Goal: Task Accomplishment & Management: Manage account settings

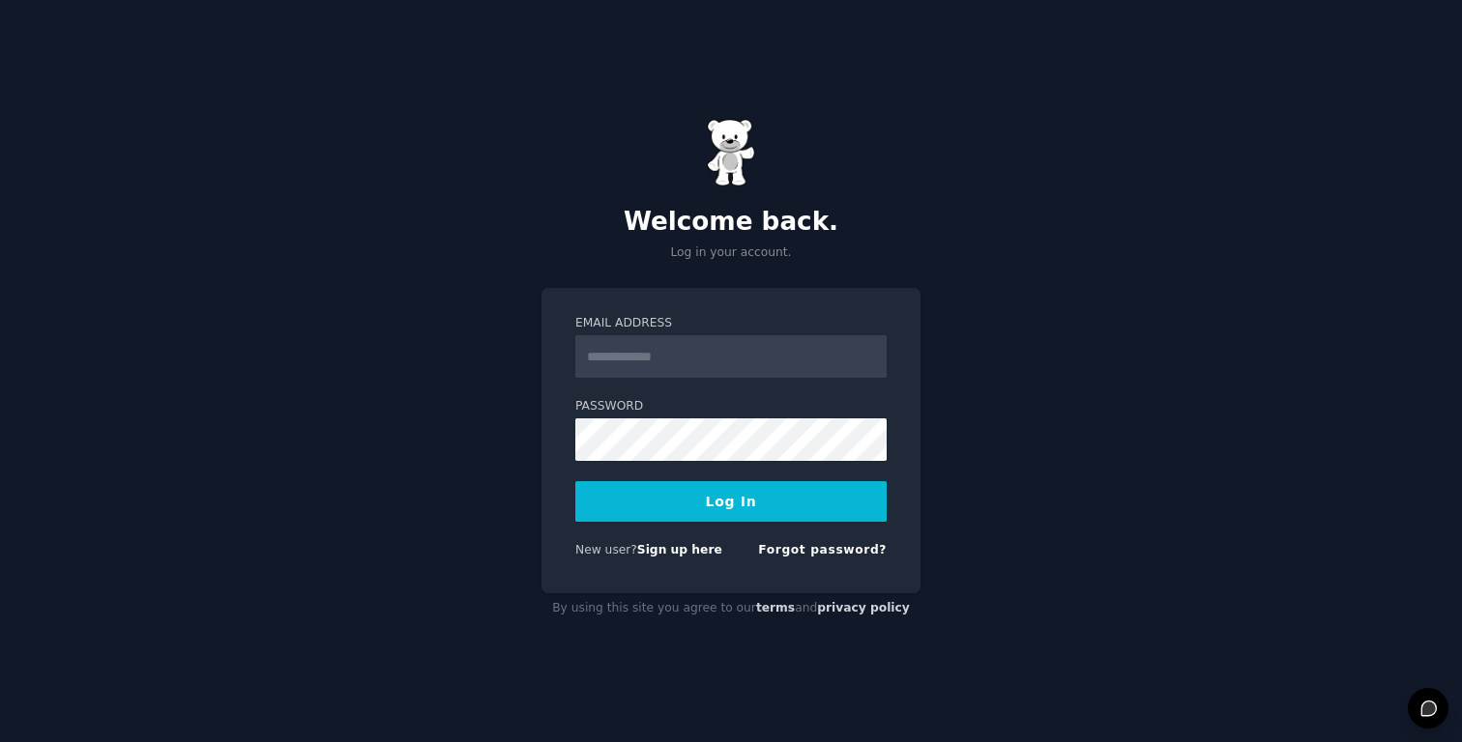
click at [944, 590] on div "Welcome back. Log in your account. Email Address Password Log In New user? Sign…" at bounding box center [731, 371] width 1462 height 742
click at [656, 352] on input "Email Address" at bounding box center [730, 356] width 311 height 43
click at [1189, 544] on div "Welcome back. Log in your account. Email Address Password Log In New user? Sign…" at bounding box center [731, 371] width 1462 height 742
click at [986, 412] on div "Welcome back. Log in your account. Email Address Password Log In New user? Sign…" at bounding box center [731, 371] width 1462 height 742
type input "**********"
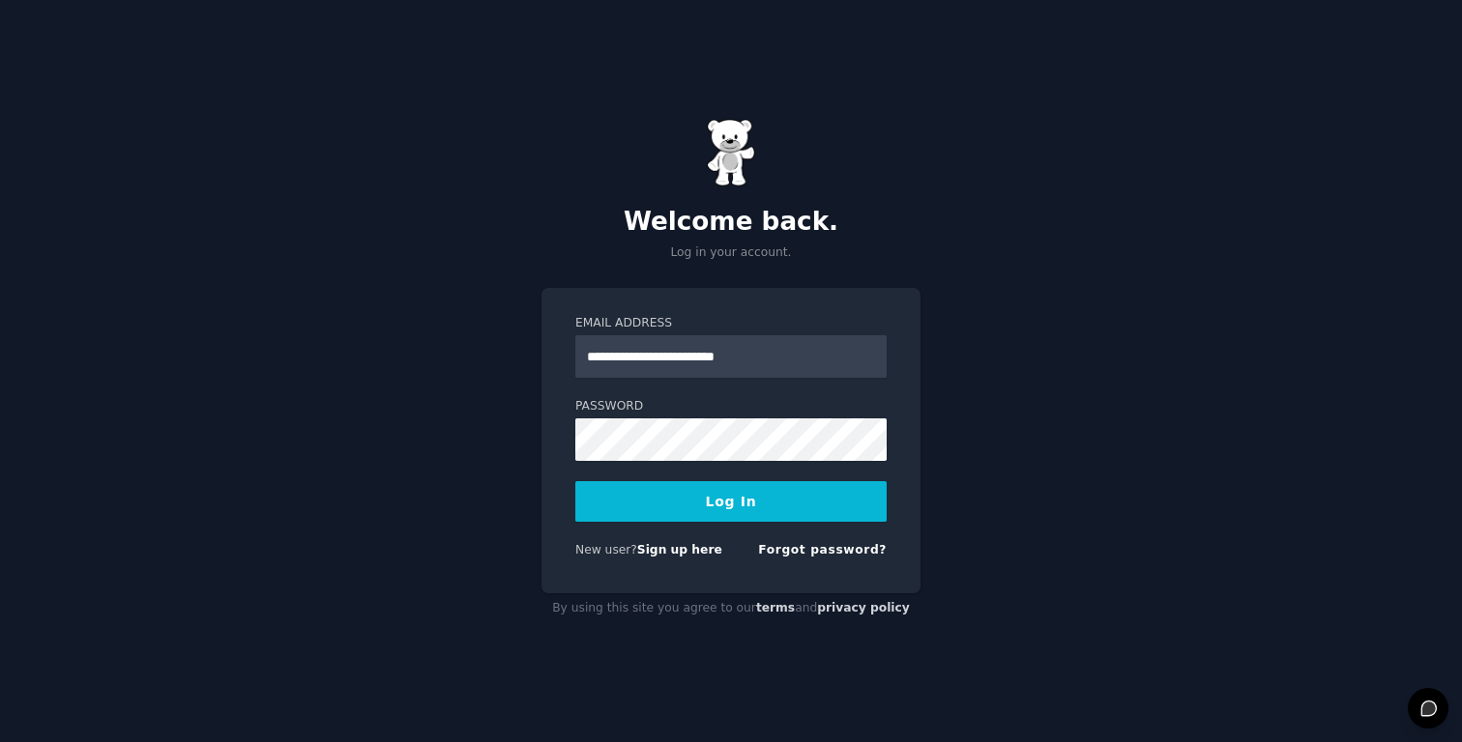
click at [745, 478] on form "**********" at bounding box center [730, 440] width 311 height 251
click at [725, 501] on button "Log In" at bounding box center [730, 501] width 311 height 41
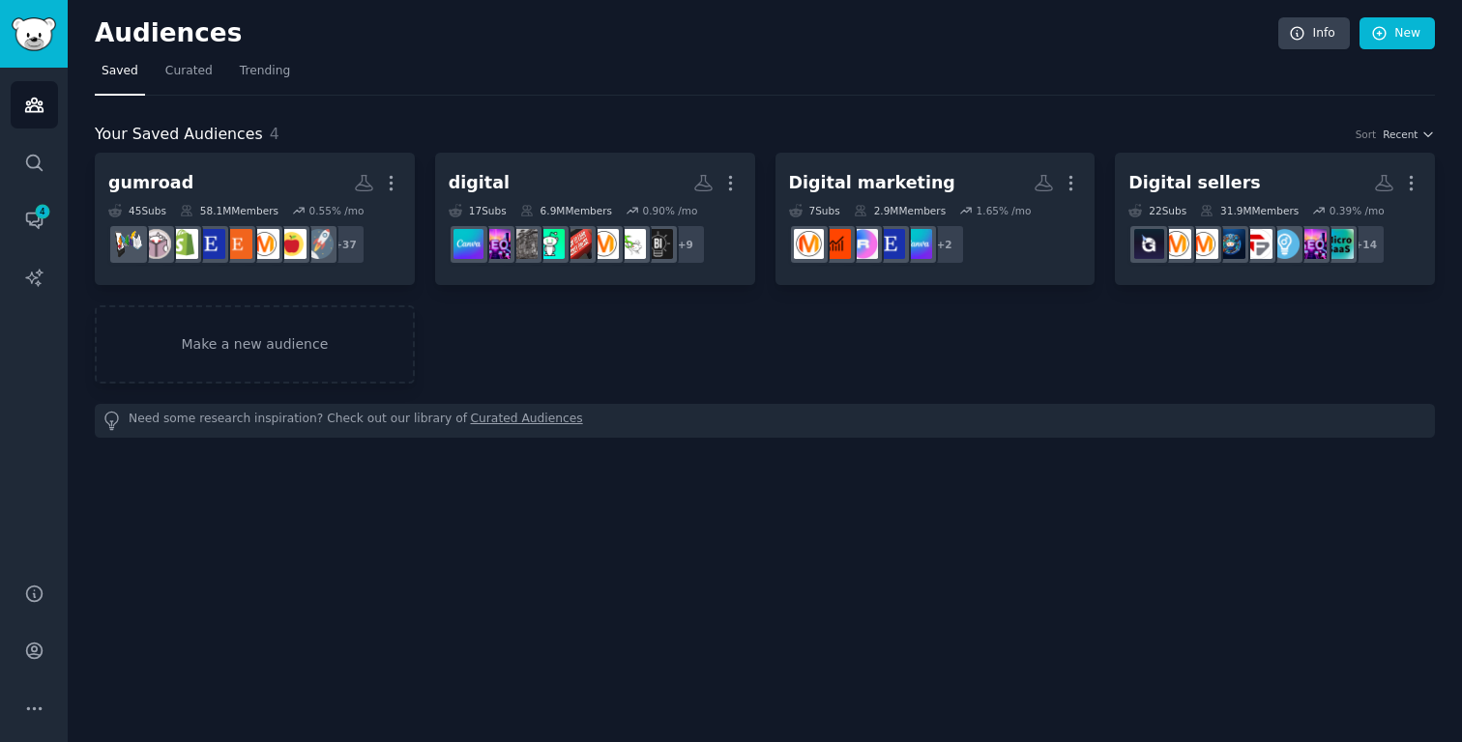
click at [291, 507] on div "Audiences Info New Saved Curated Trending Your Saved Audiences 4 Sort Recent gu…" at bounding box center [765, 371] width 1394 height 742
click at [30, 657] on icon "Sidebar" at bounding box center [33, 651] width 15 height 15
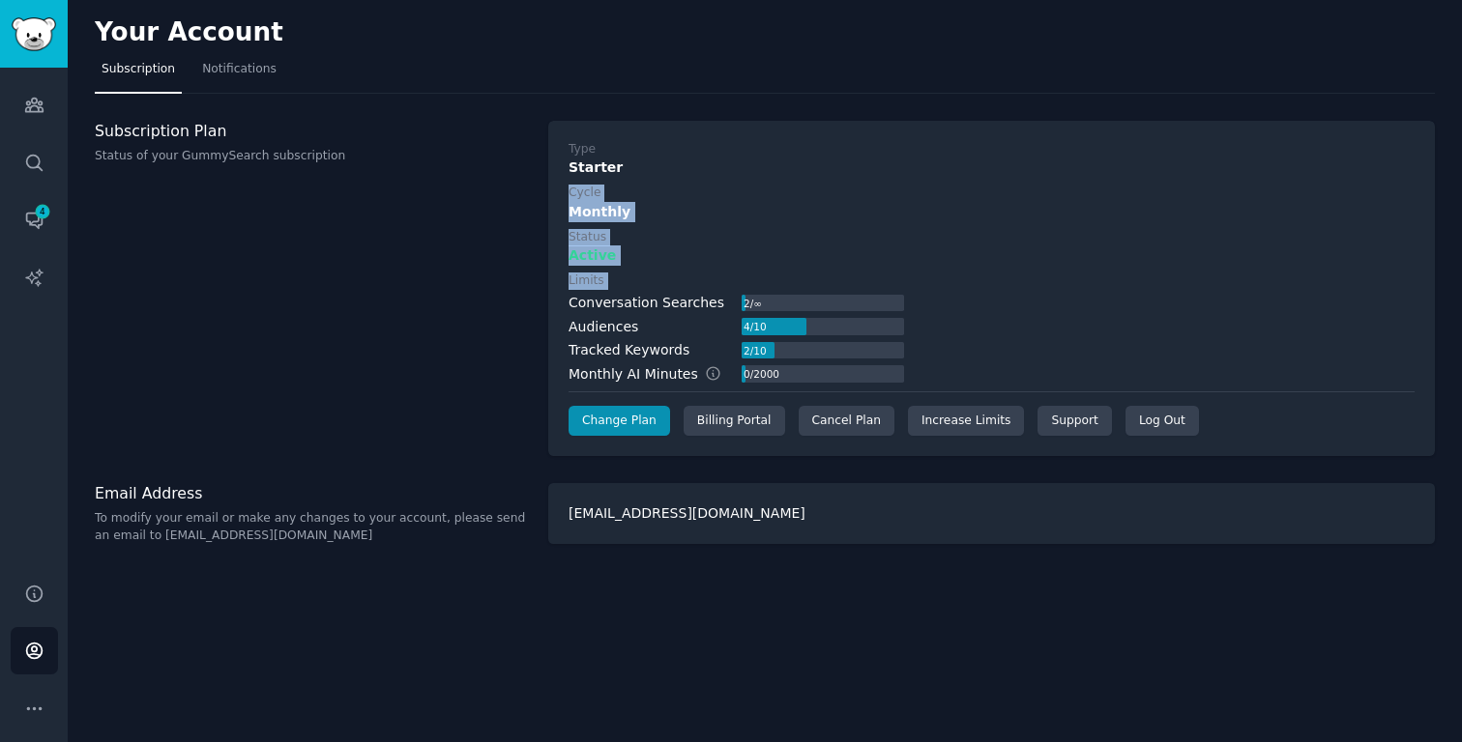
drag, startPoint x: 661, startPoint y: 289, endPoint x: 617, endPoint y: 160, distance: 136.0
click at [618, 162] on div "Type Starter Cycle Monthly Status Active Limits Conversation Searches 2 / ∞ Aud…" at bounding box center [991, 289] width 846 height 296
click at [617, 160] on div "Starter" at bounding box center [991, 168] width 846 height 20
click at [902, 579] on div "Your Account Subscription Notifications Subscription Plan Status of your GummyS…" at bounding box center [765, 371] width 1394 height 742
click at [729, 425] on div "Billing Portal" at bounding box center [733, 421] width 101 height 31
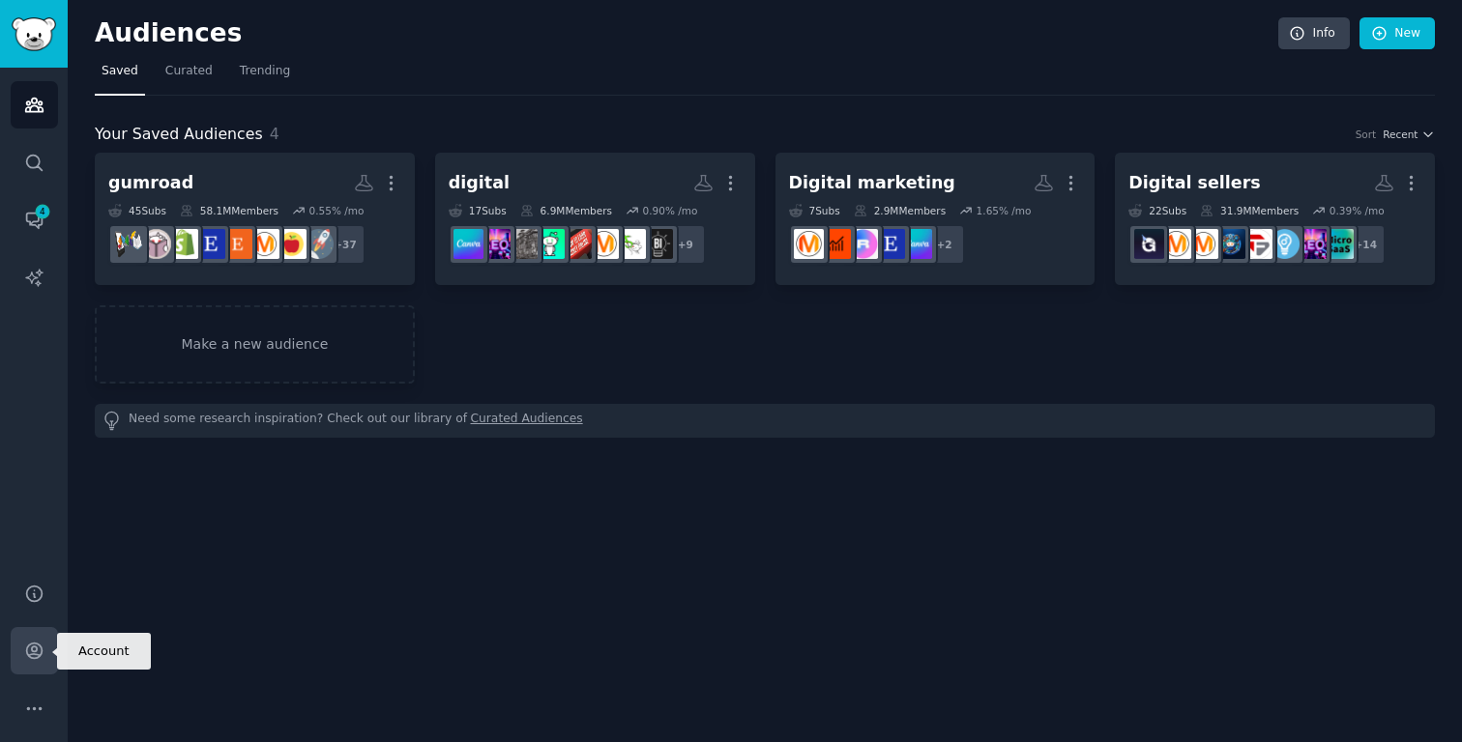
click at [42, 663] on link "Account" at bounding box center [34, 650] width 47 height 47
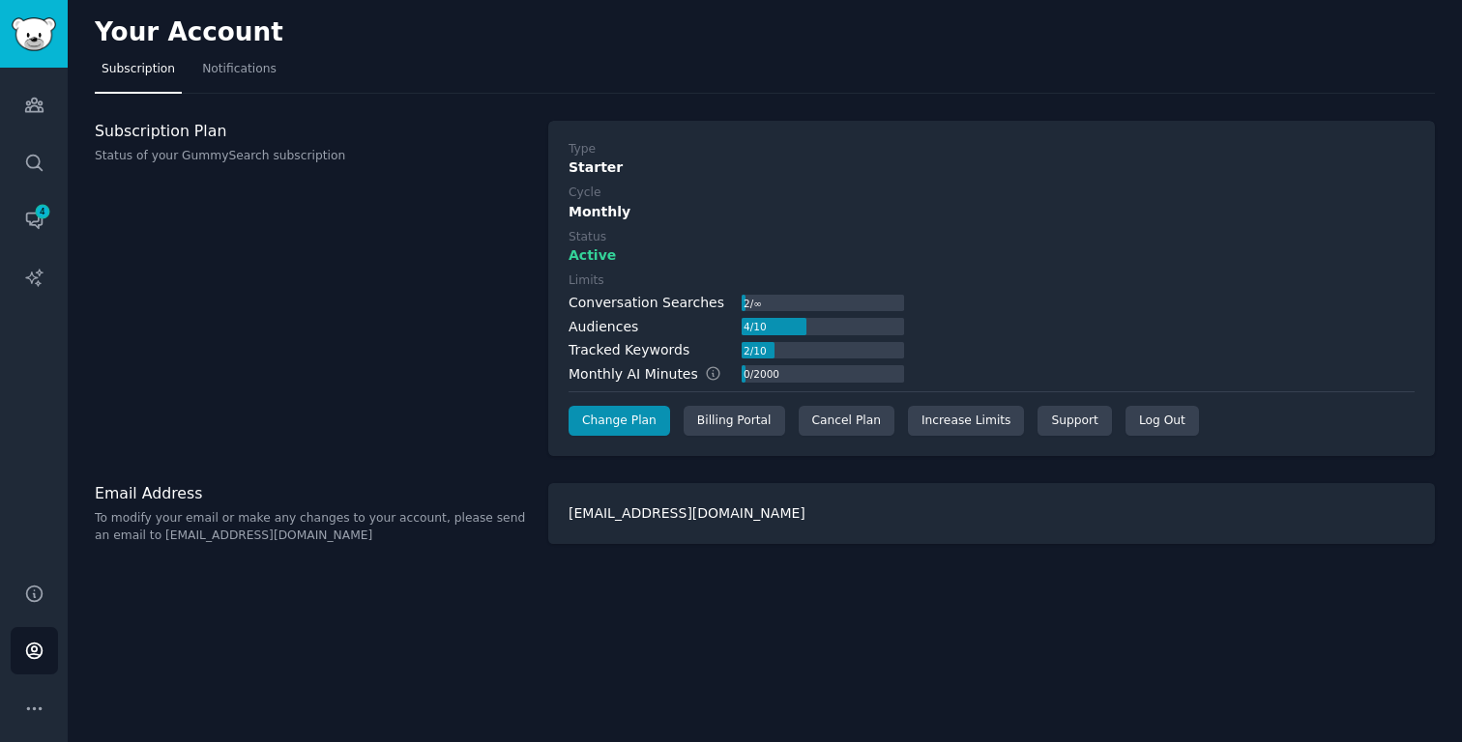
click at [1021, 181] on div "Type Starter Cycle Monthly Status Active Limits Conversation Searches 2 / ∞ Aud…" at bounding box center [991, 289] width 846 height 296
click at [824, 424] on div "Cancel Plan" at bounding box center [846, 421] width 96 height 31
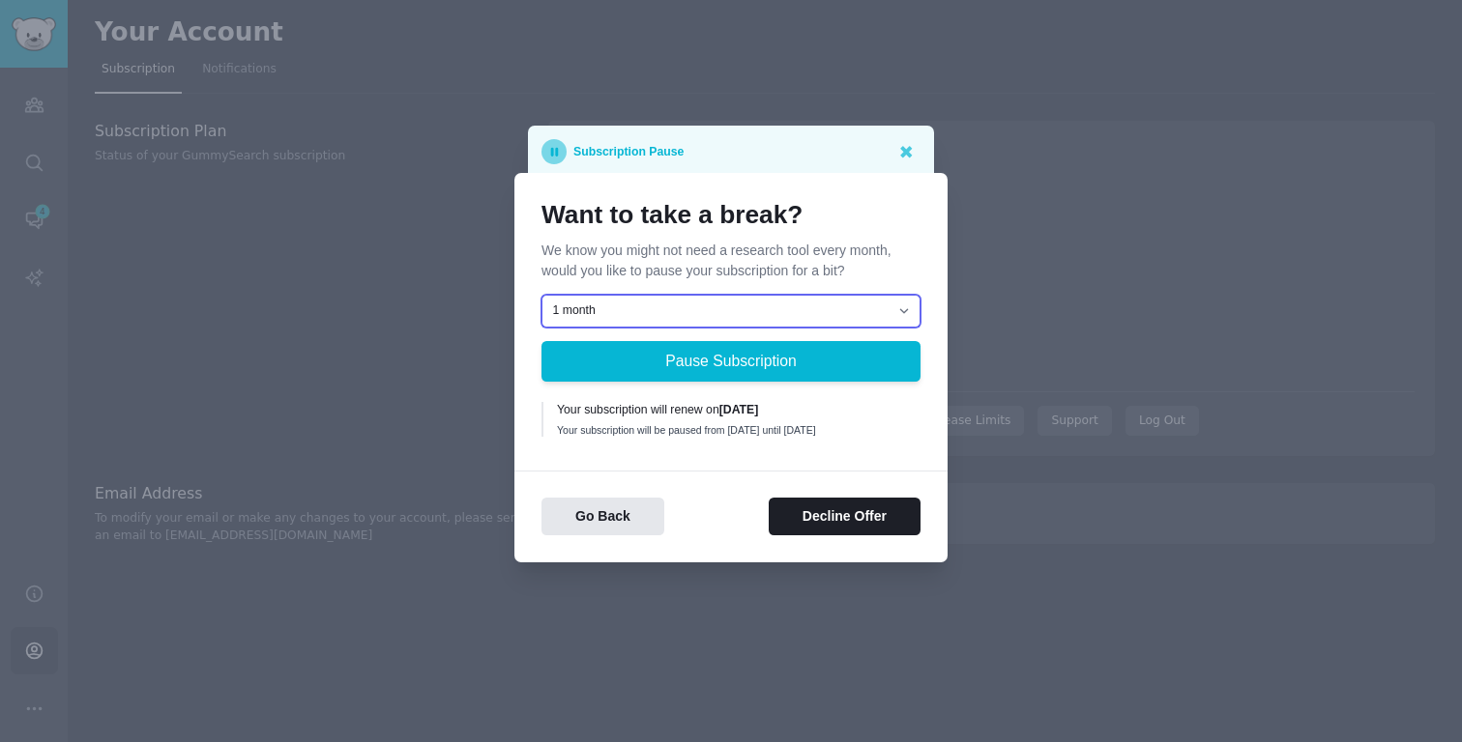
click at [710, 298] on select "1 month 2 months 3 months Choose a custom date to resume" at bounding box center [730, 311] width 379 height 33
click at [712, 200] on h1 "Want to take a break?" at bounding box center [730, 215] width 379 height 31
click at [675, 410] on div "Your subscription will renew on 26 October 2025" at bounding box center [732, 410] width 350 height 17
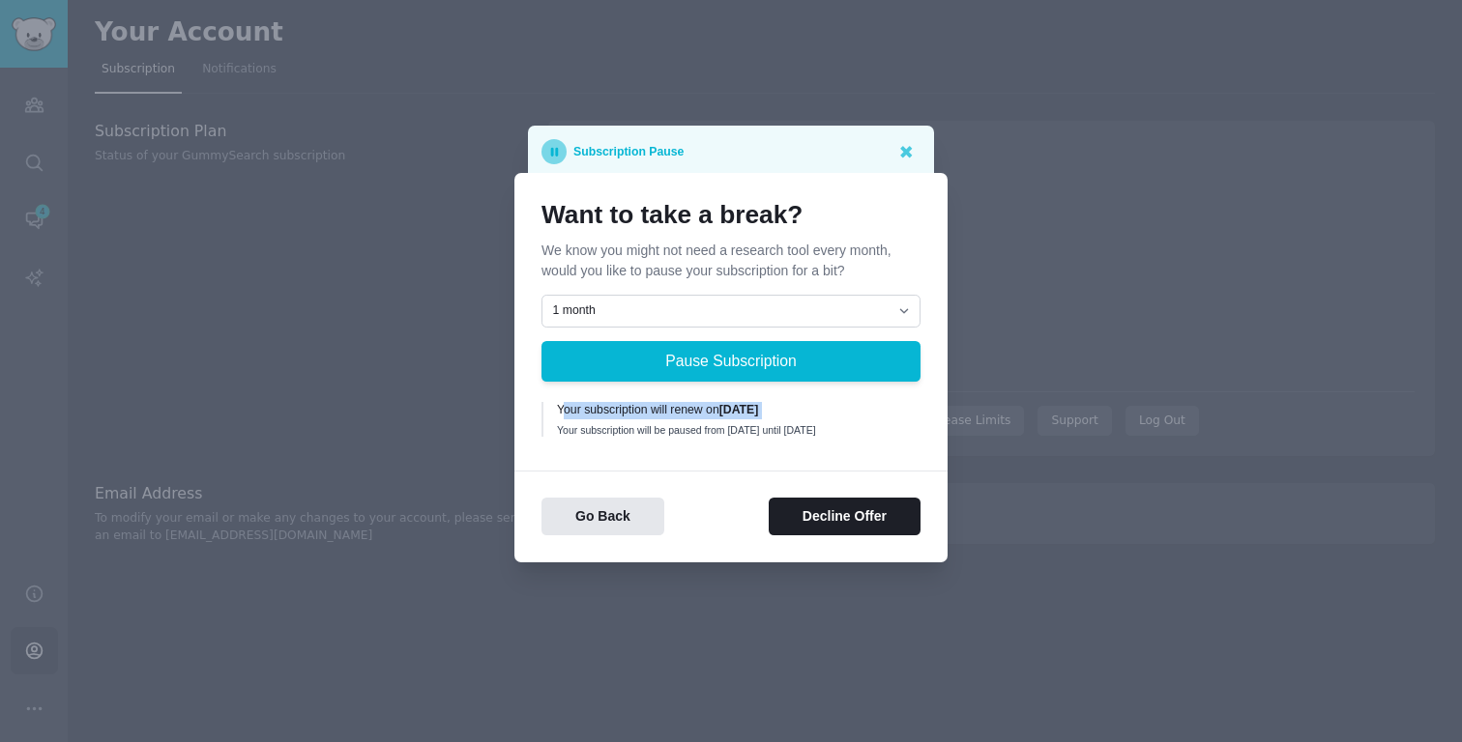
click at [675, 410] on div "Your subscription will renew on 26 October 2025" at bounding box center [732, 410] width 350 height 17
click at [680, 410] on div "Your subscription will renew on 26 October 2025" at bounding box center [732, 410] width 350 height 17
click at [818, 519] on button "Decline Offer" at bounding box center [844, 517] width 152 height 38
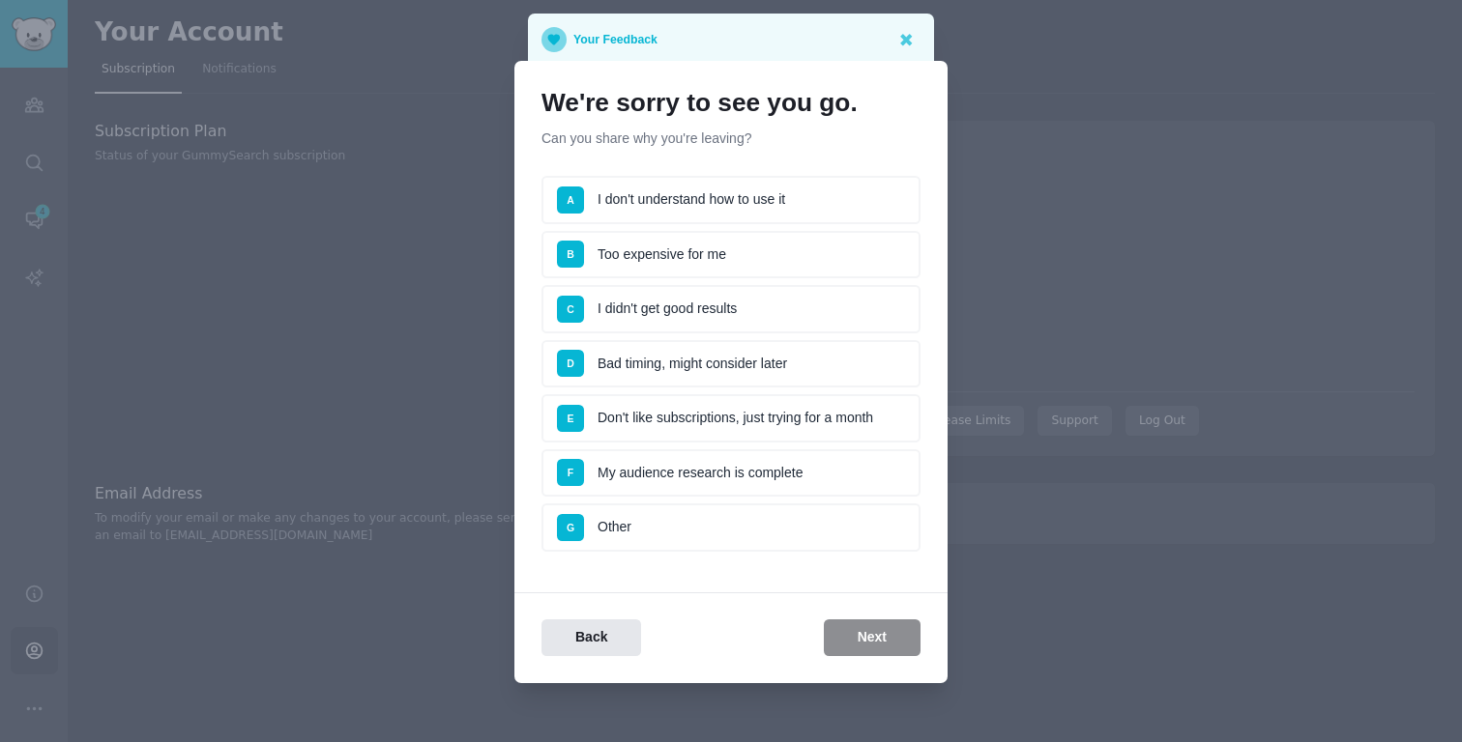
click at [702, 253] on li "B Too expensive for me" at bounding box center [730, 255] width 379 height 48
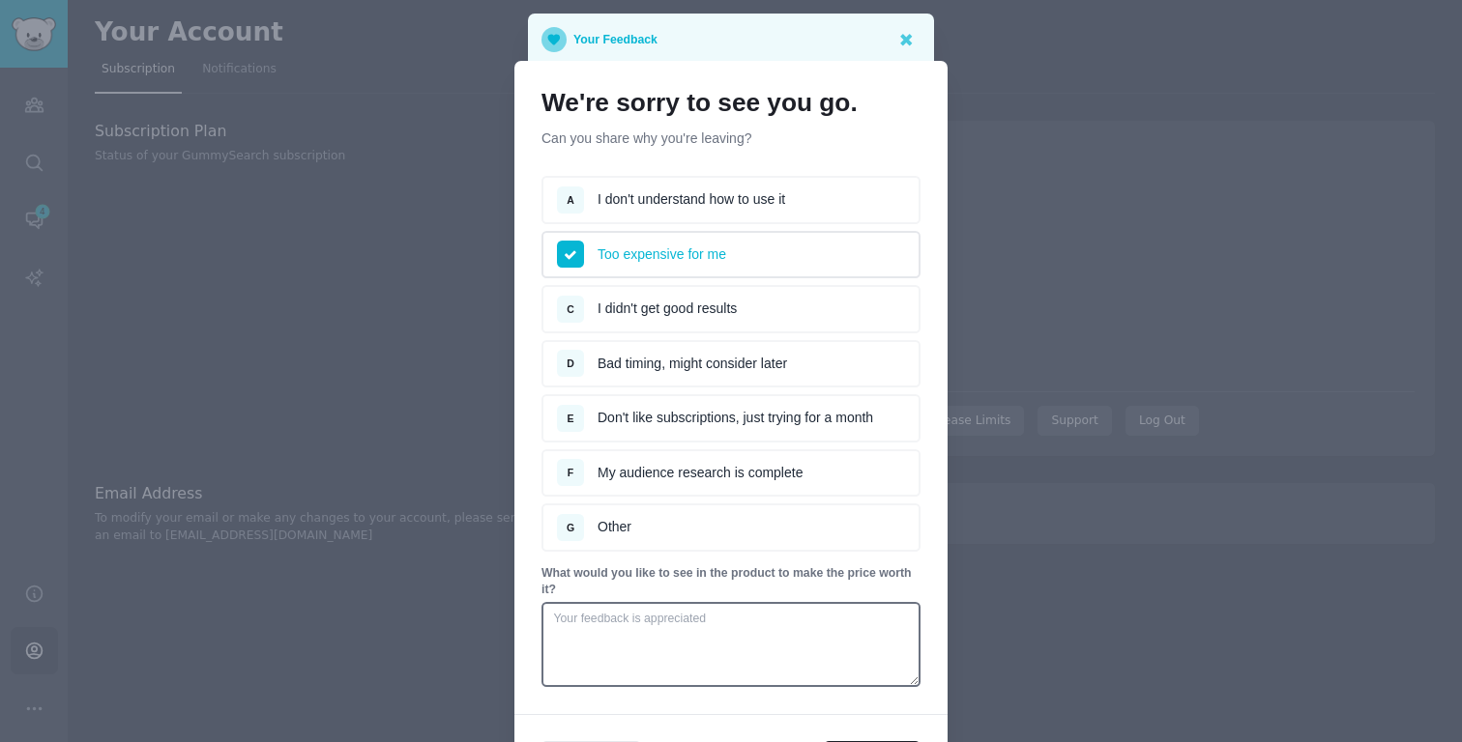
scroll to position [130, 0]
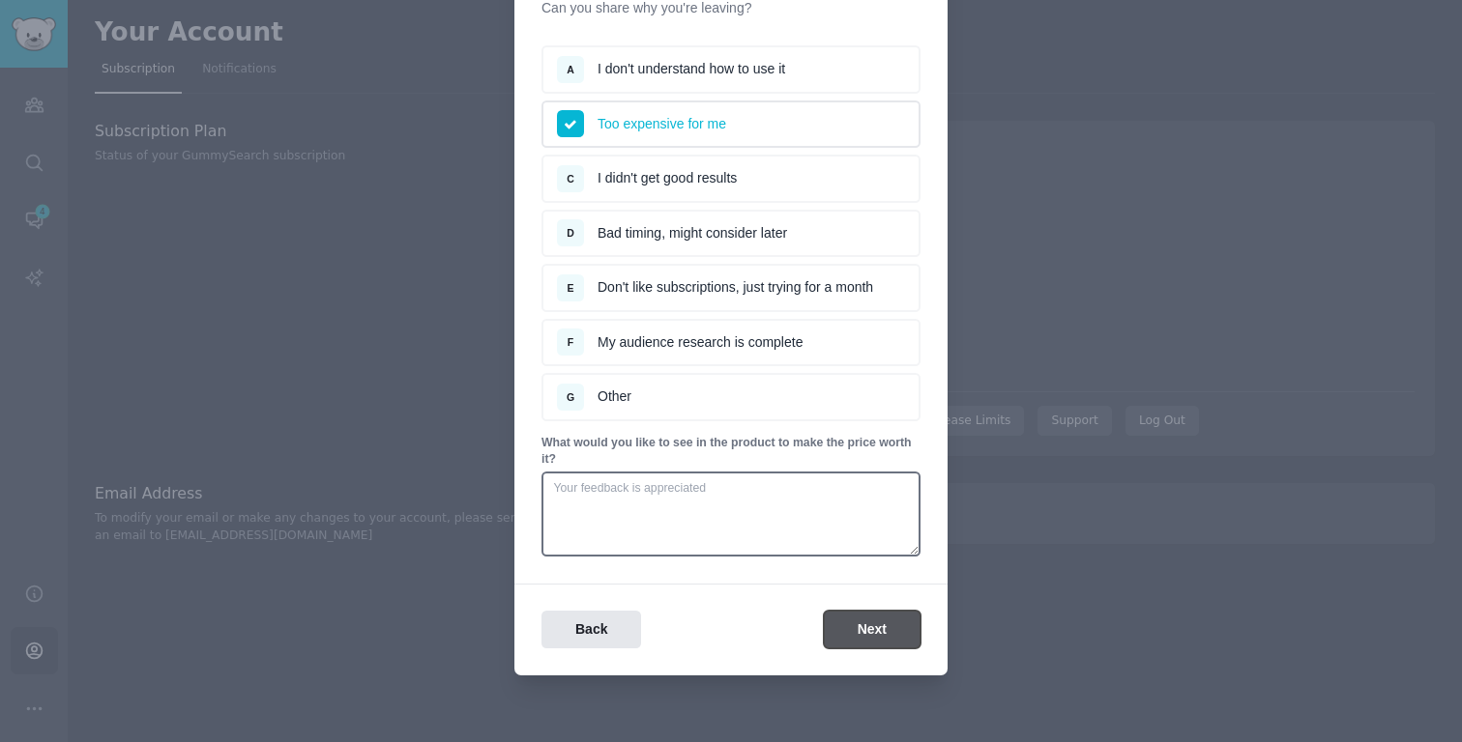
click at [842, 623] on button "Next" at bounding box center [872, 630] width 97 height 38
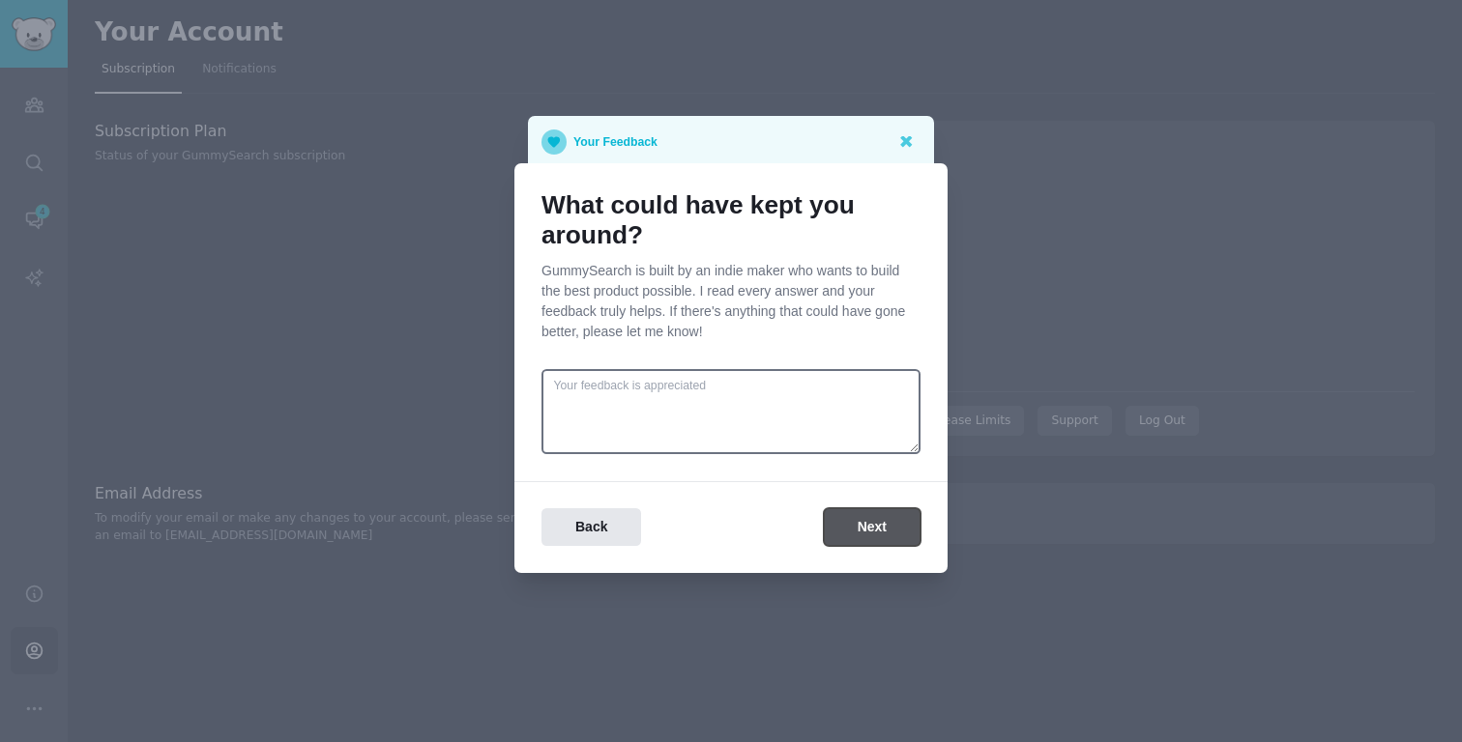
scroll to position [0, 0]
click at [833, 524] on button "Next" at bounding box center [872, 527] width 97 height 38
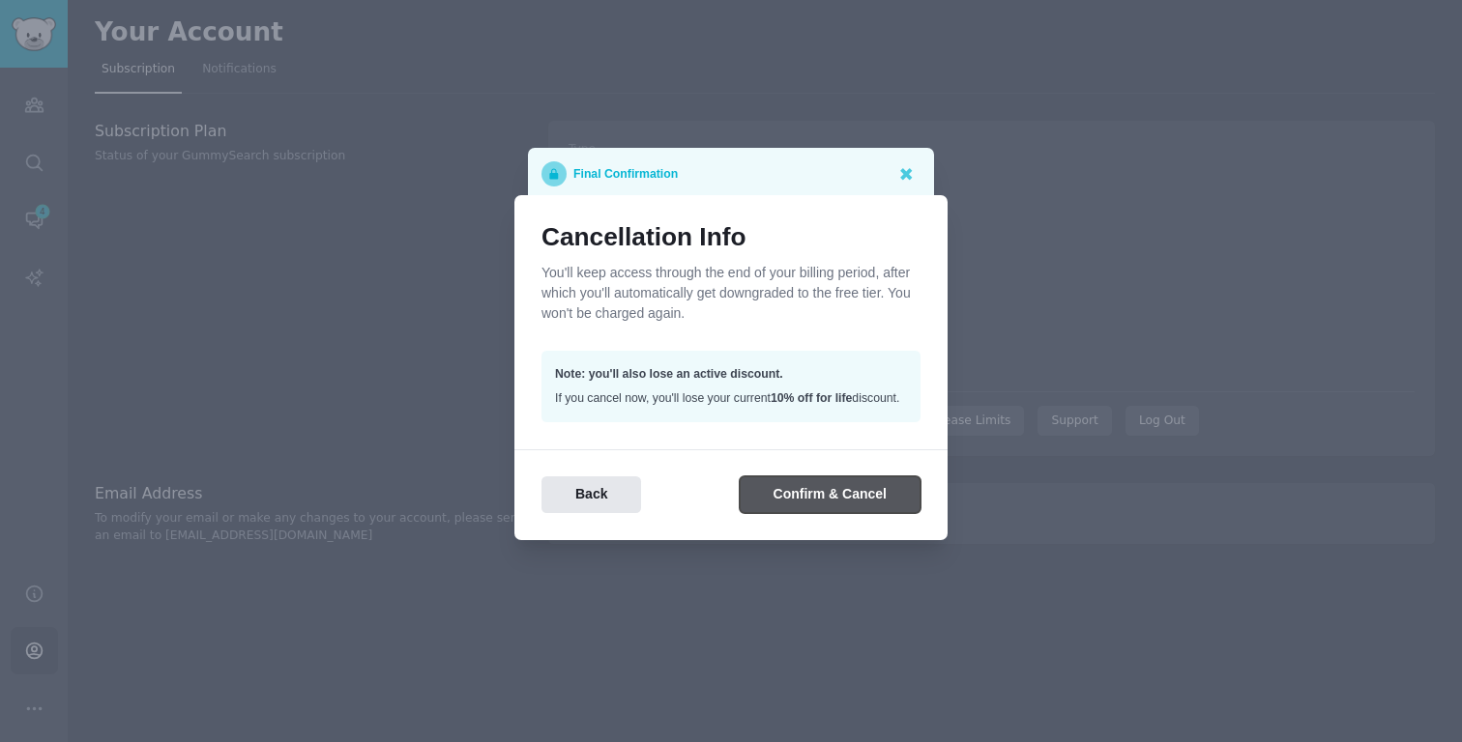
click at [825, 495] on button "Confirm & Cancel" at bounding box center [829, 496] width 181 height 38
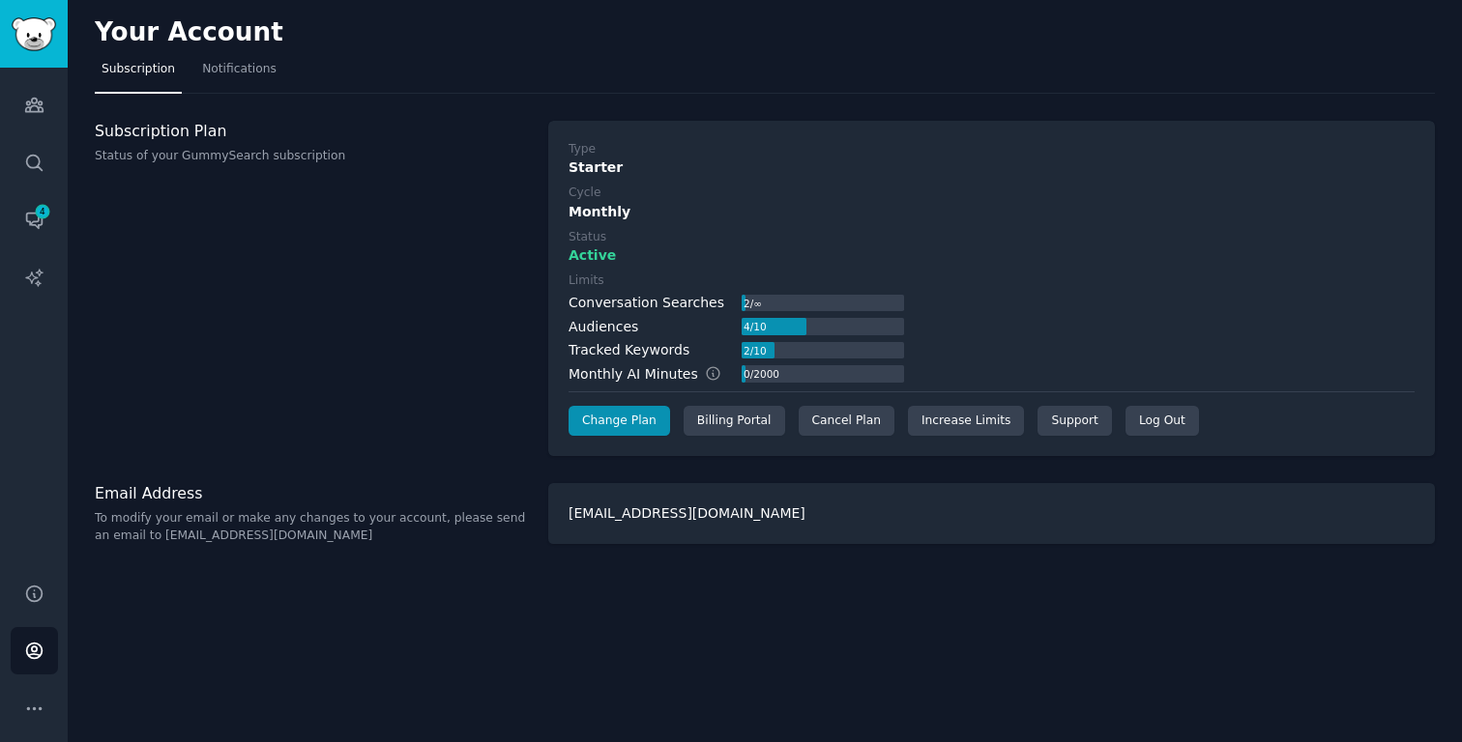
click at [858, 514] on div "[EMAIL_ADDRESS][DOMAIN_NAME]" at bounding box center [991, 513] width 886 height 61
drag, startPoint x: 829, startPoint y: 305, endPoint x: 775, endPoint y: 230, distance: 92.8
click at [775, 230] on div "Type Starter Cycle Monthly Status Active Limits Conversation Searches 2 / ∞ Aud…" at bounding box center [991, 289] width 846 height 296
click at [775, 230] on label "Status" at bounding box center [991, 237] width 846 height 17
click at [862, 411] on div "Cancel Plan" at bounding box center [846, 421] width 96 height 31
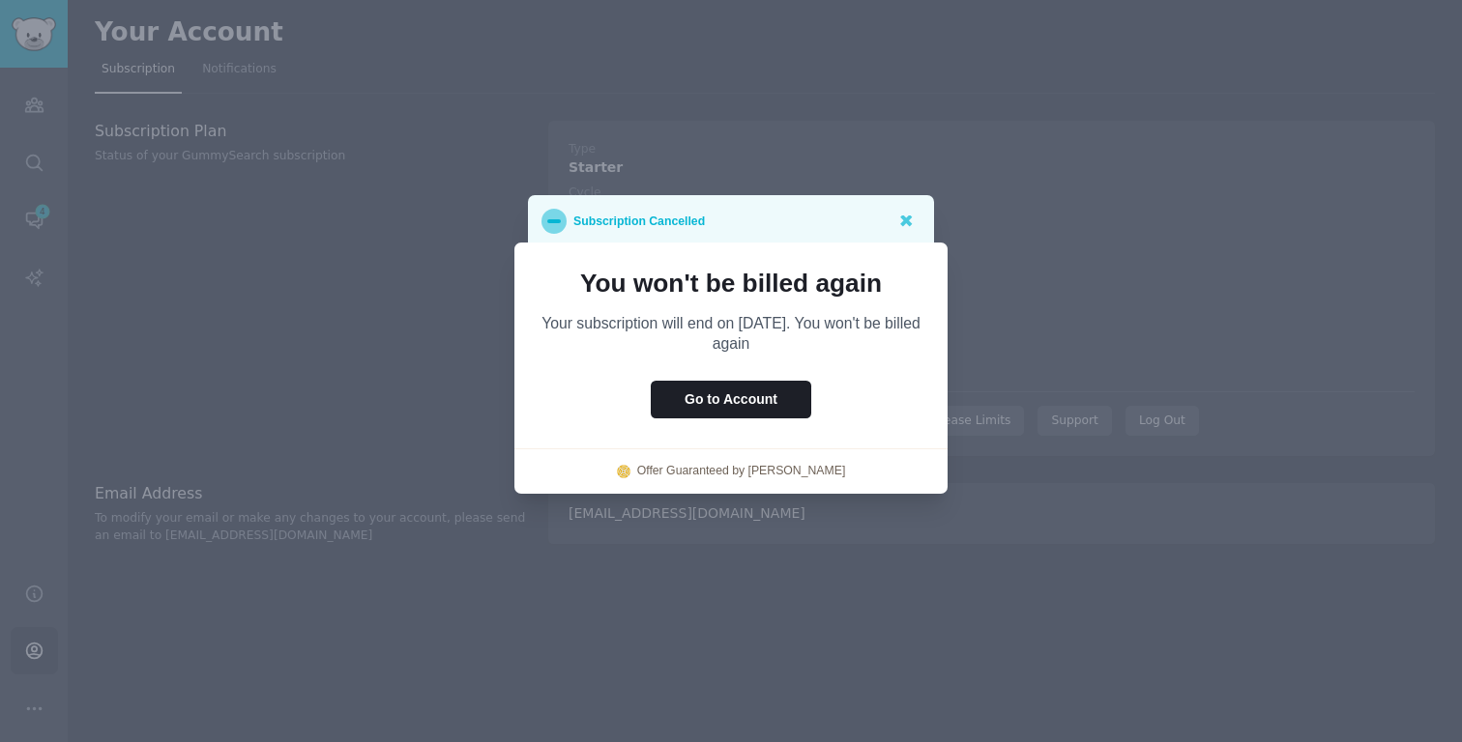
click at [1082, 318] on div at bounding box center [731, 371] width 1462 height 742
